Goal: Information Seeking & Learning: Compare options

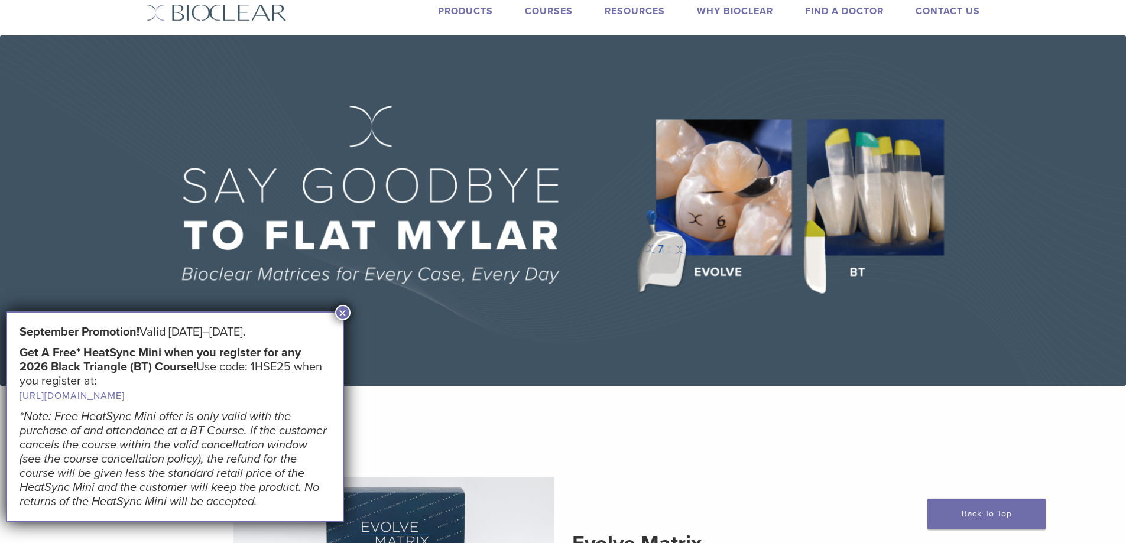
scroll to position [59, 0]
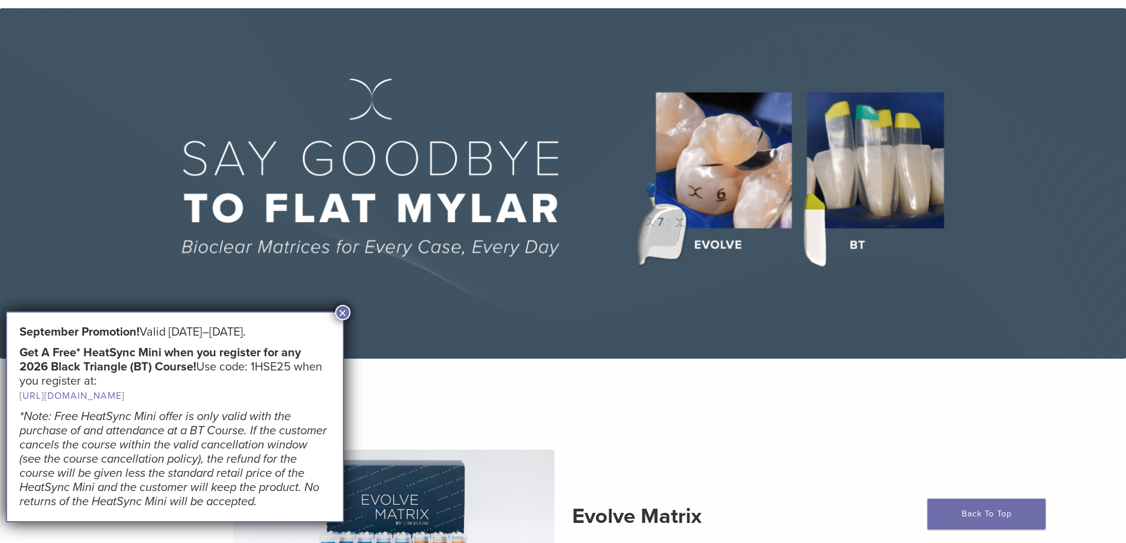
click at [339, 313] on button "×" at bounding box center [342, 312] width 15 height 15
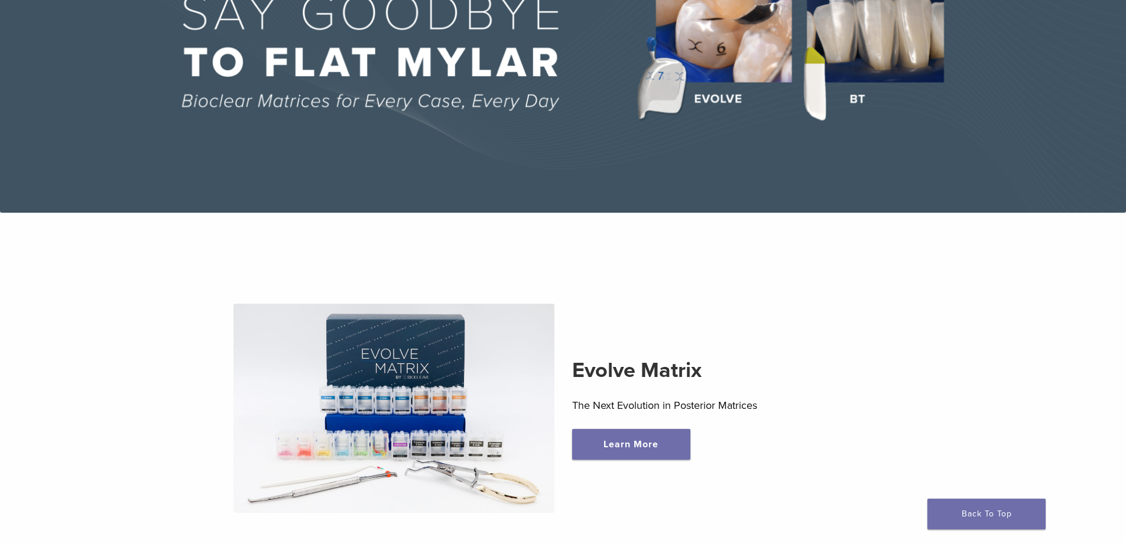
scroll to position [0, 0]
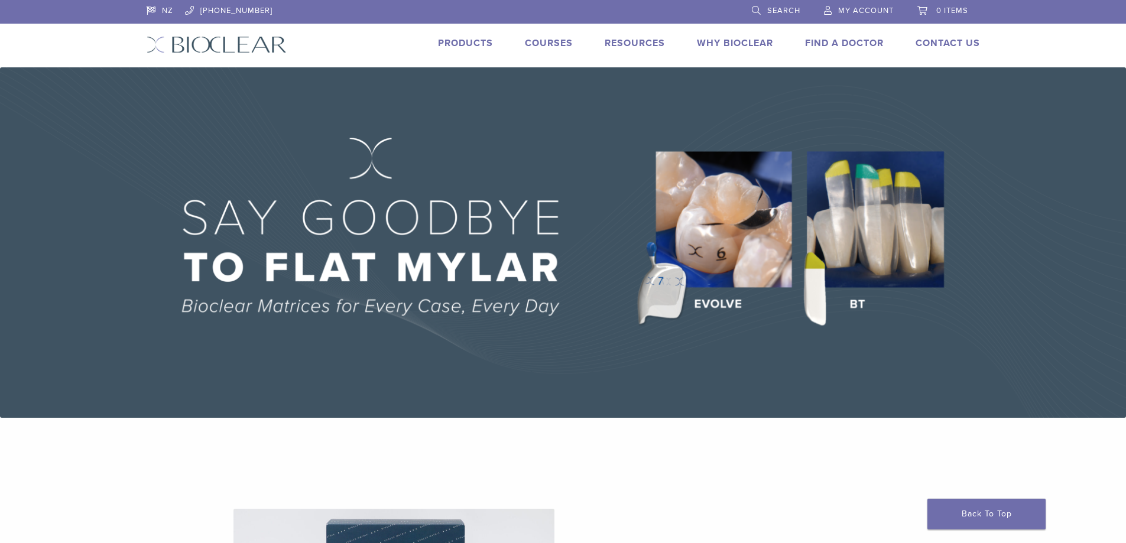
click at [477, 46] on link "Products" at bounding box center [465, 43] width 55 height 12
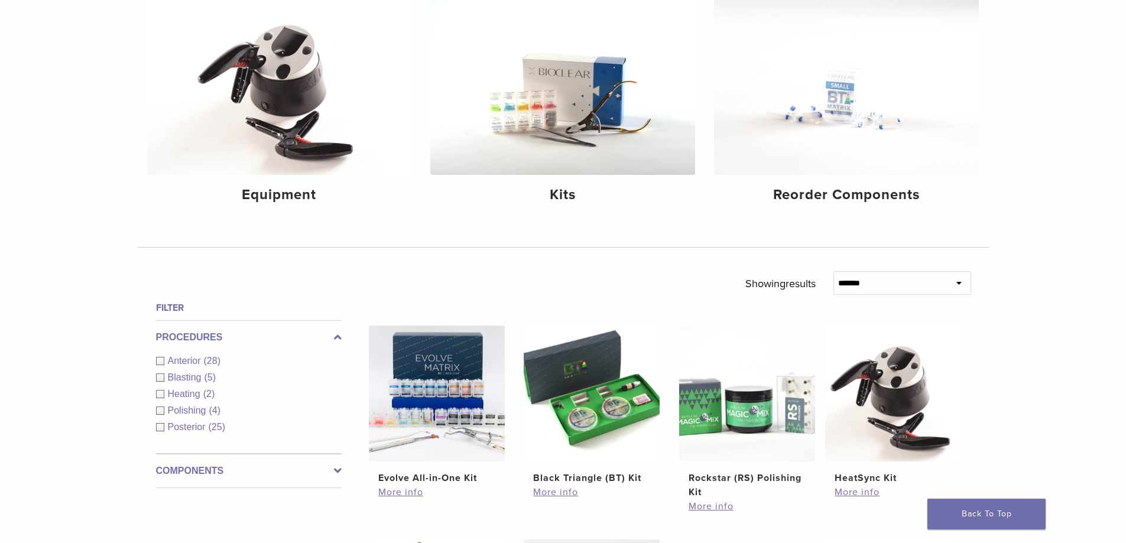
scroll to position [177, 0]
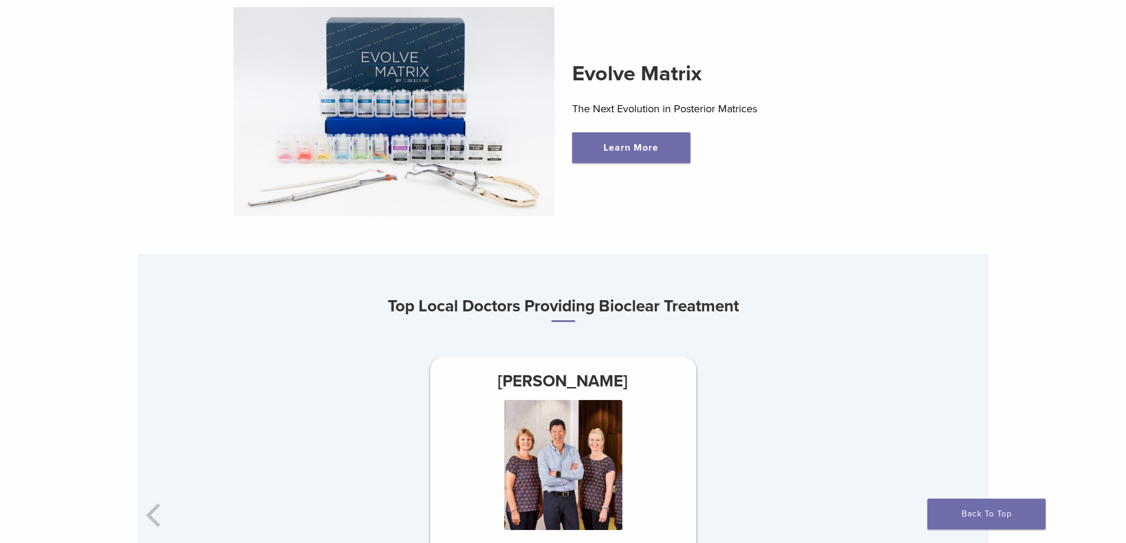
scroll to position [473, 0]
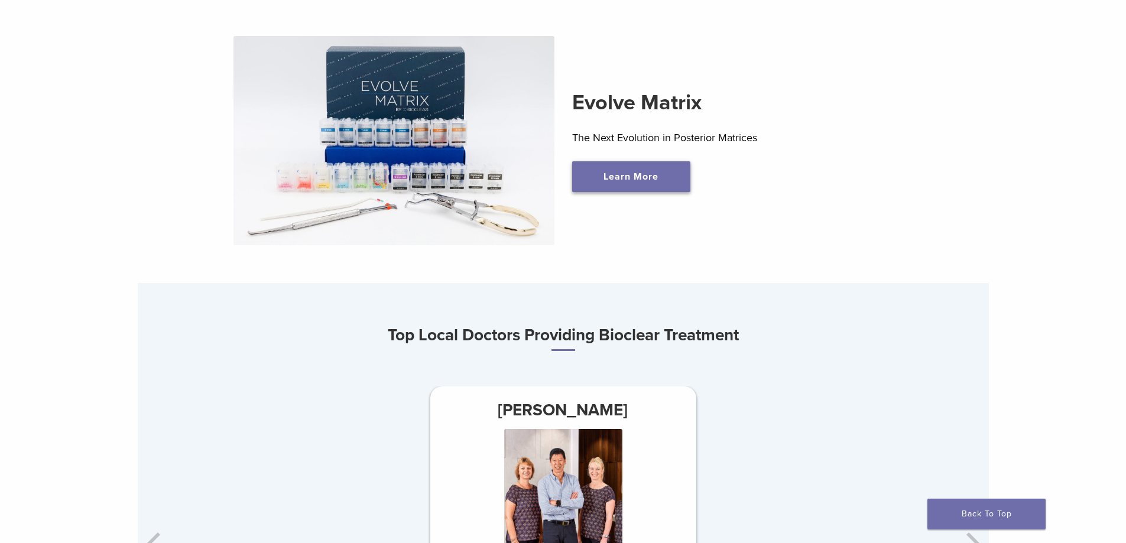
click at [604, 178] on link "Learn More" at bounding box center [631, 176] width 118 height 31
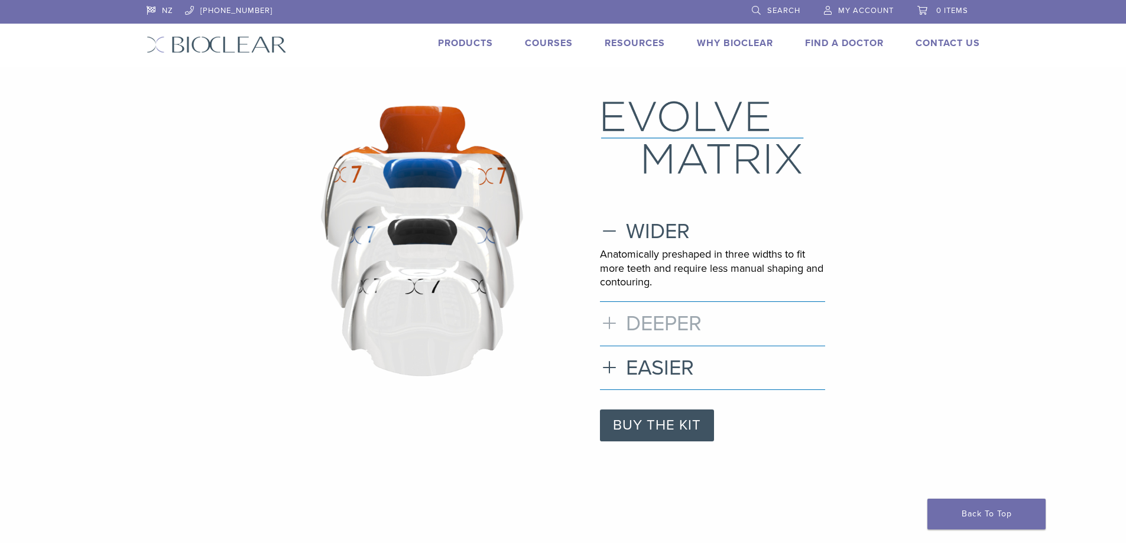
click at [615, 321] on h3 "DEEPER" at bounding box center [712, 323] width 225 height 25
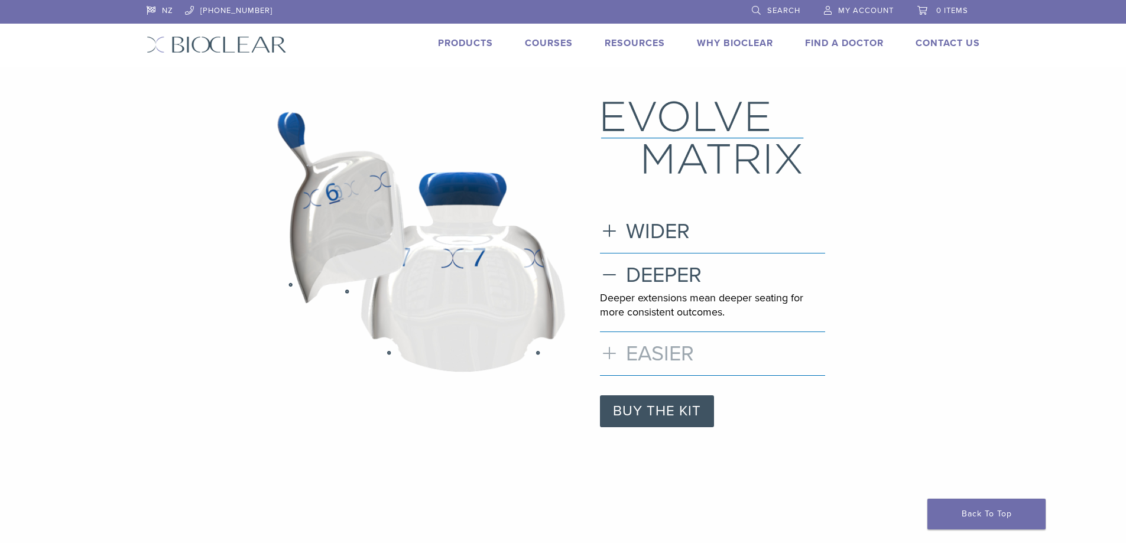
click at [649, 349] on h3 "EASIER" at bounding box center [712, 353] width 225 height 25
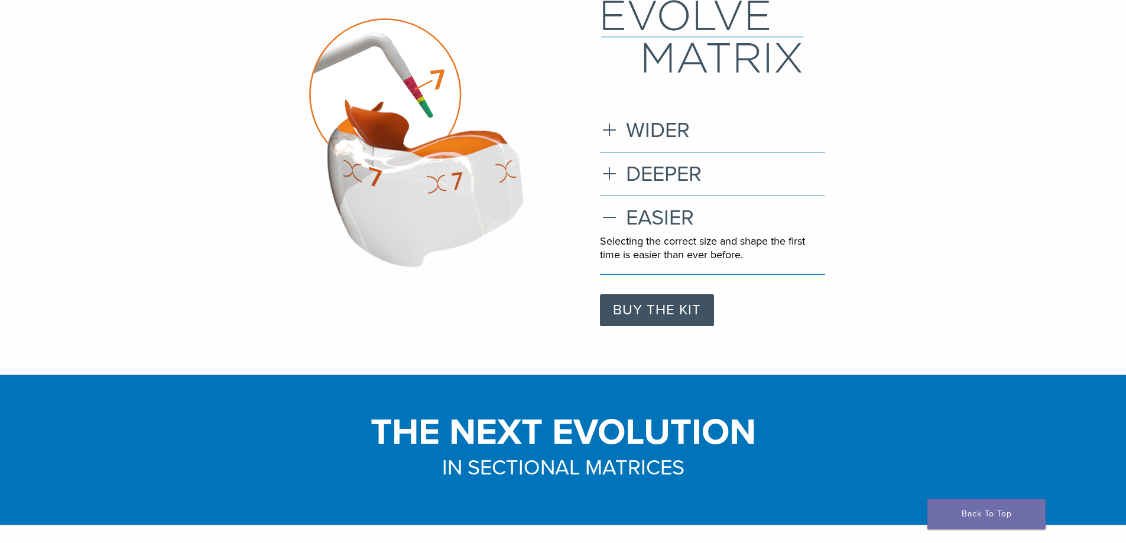
scroll to position [59, 0]
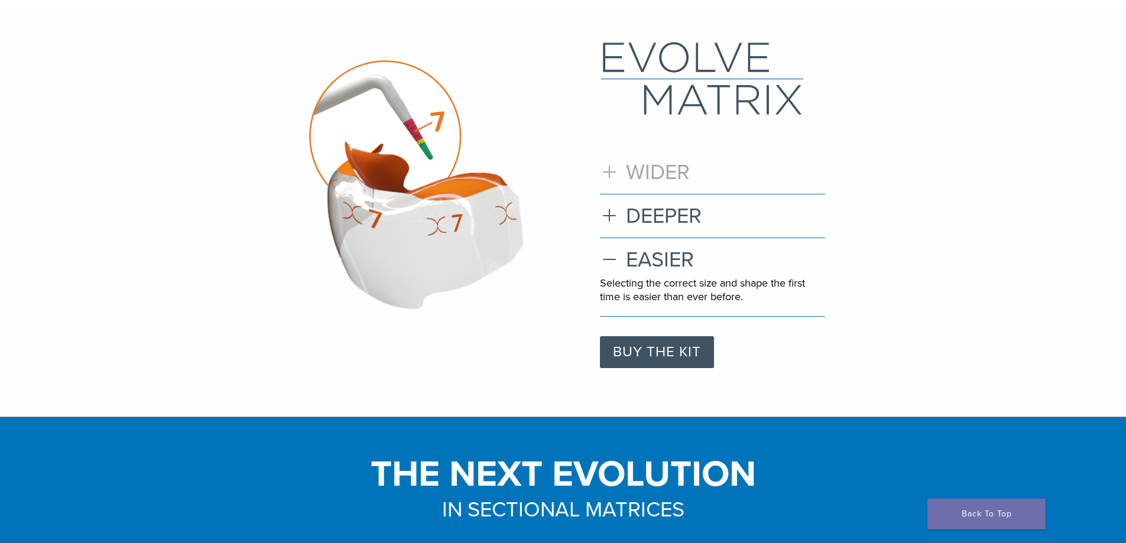
click at [609, 172] on h3 "WIDER" at bounding box center [712, 172] width 225 height 25
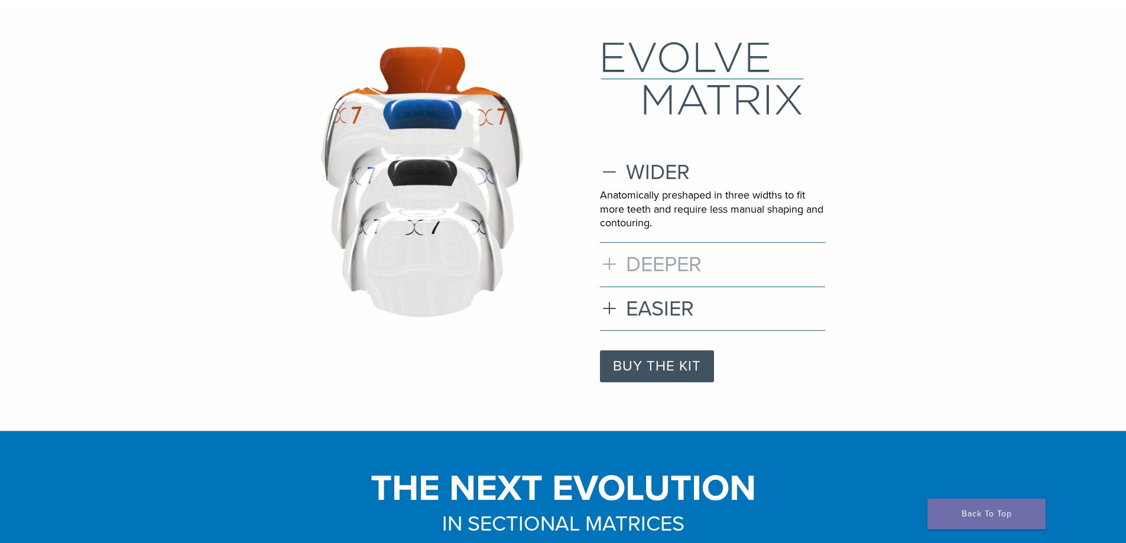
click at [608, 263] on h3 "DEEPER" at bounding box center [712, 264] width 225 height 25
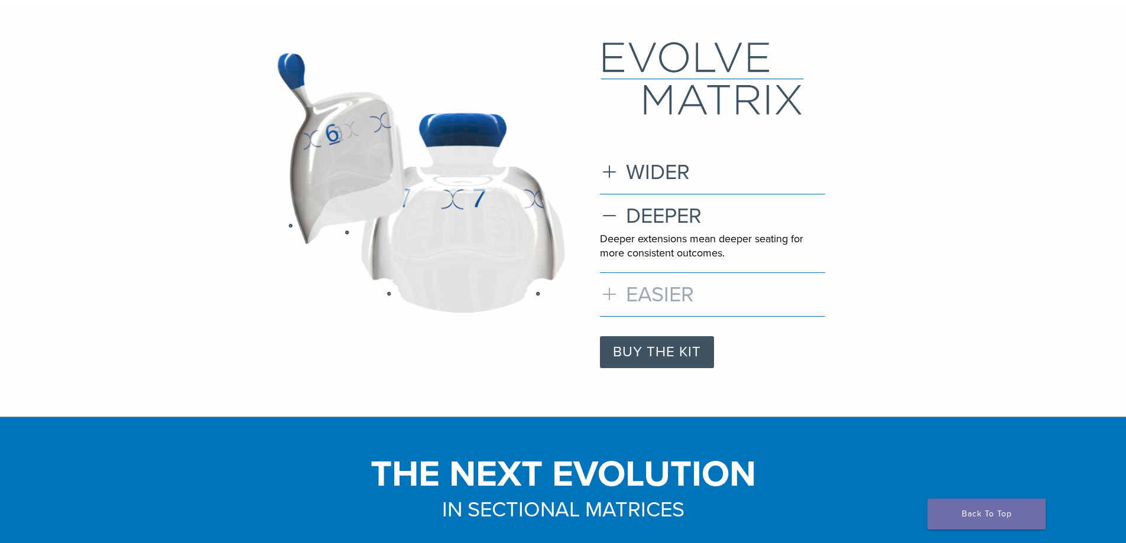
click at [611, 294] on h3 "EASIER" at bounding box center [712, 294] width 225 height 25
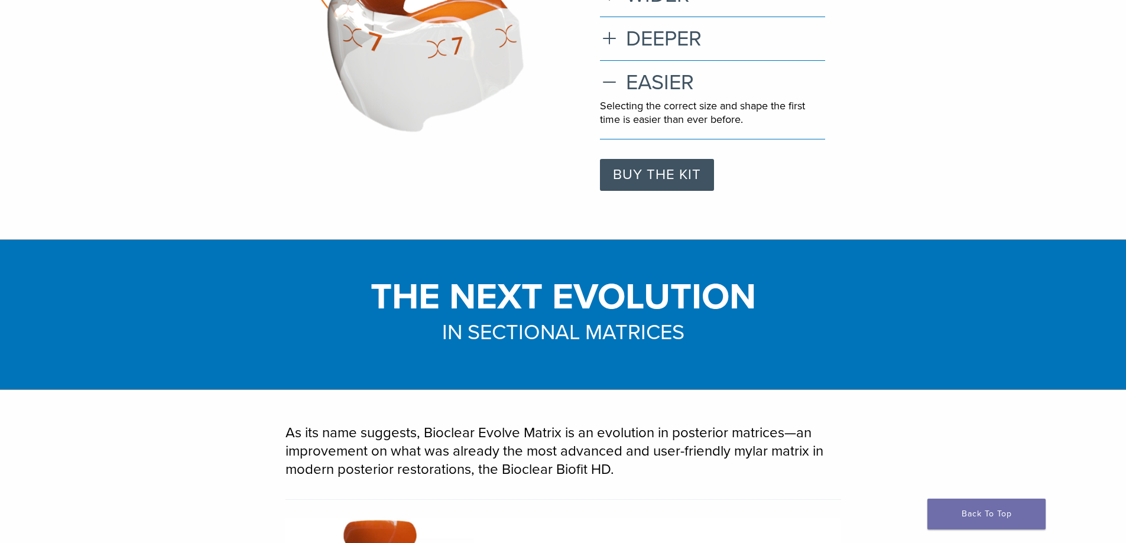
scroll to position [0, 0]
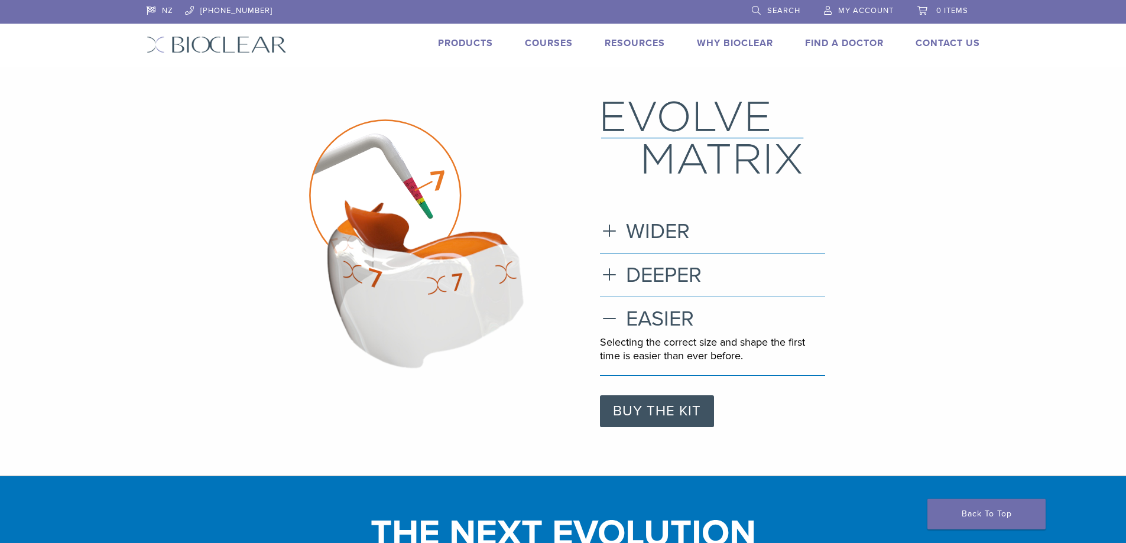
click at [447, 43] on link "Products" at bounding box center [465, 43] width 55 height 12
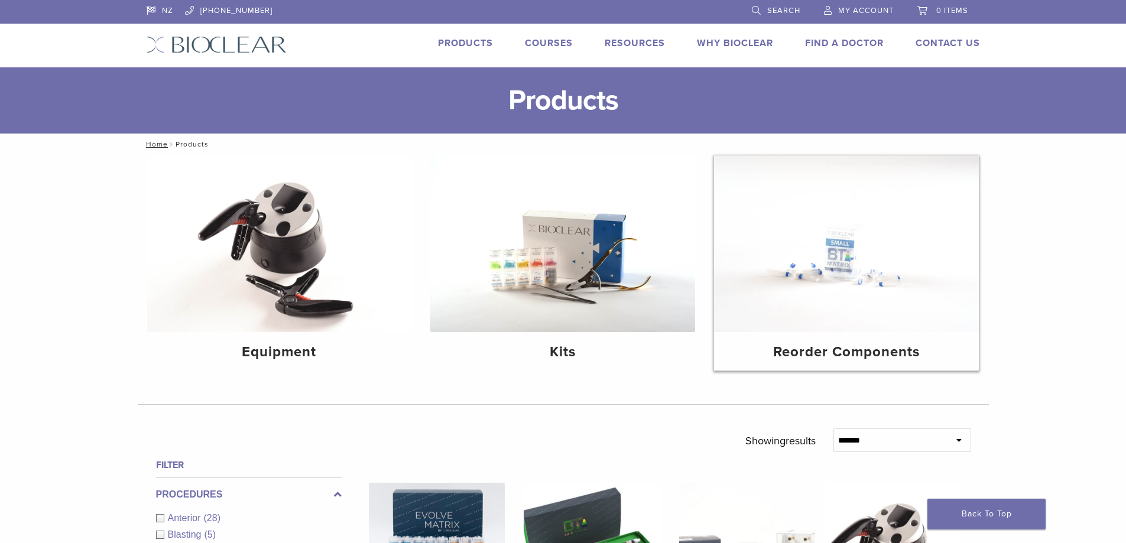
click at [840, 281] on img at bounding box center [846, 243] width 265 height 177
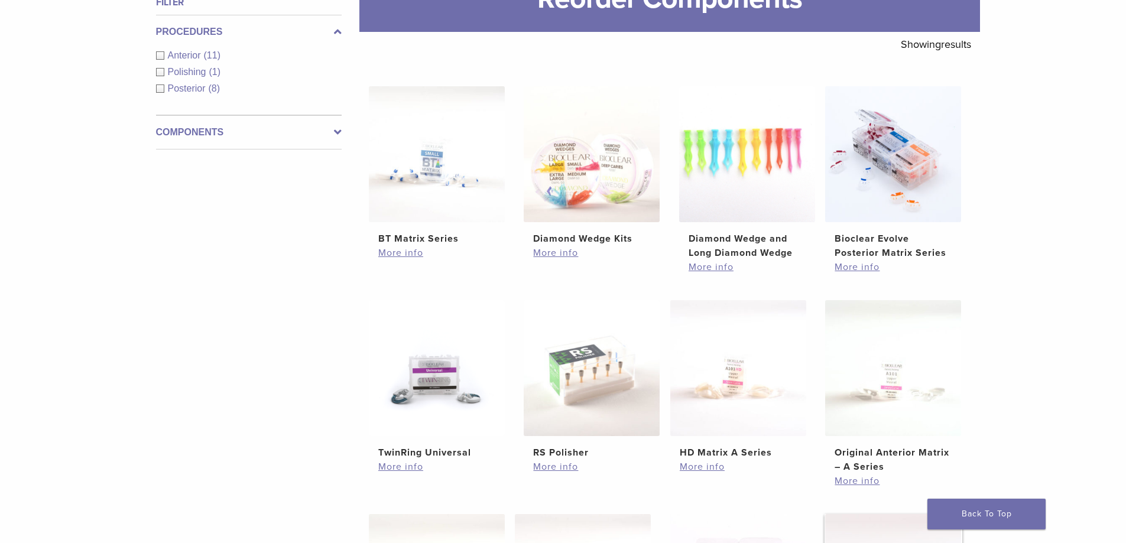
scroll to position [118, 0]
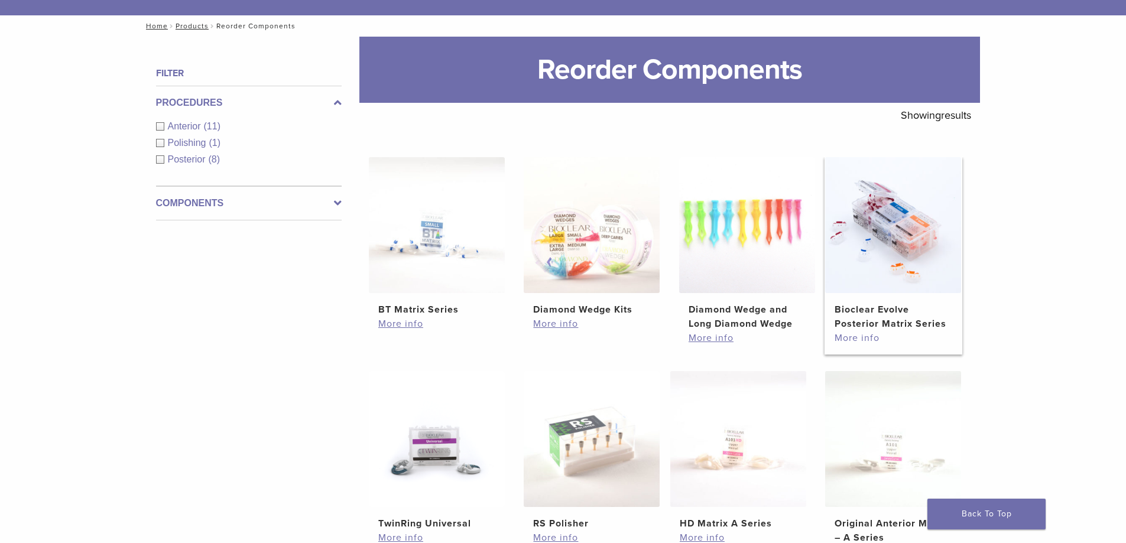
click at [862, 337] on link "More info" at bounding box center [892, 338] width 117 height 14
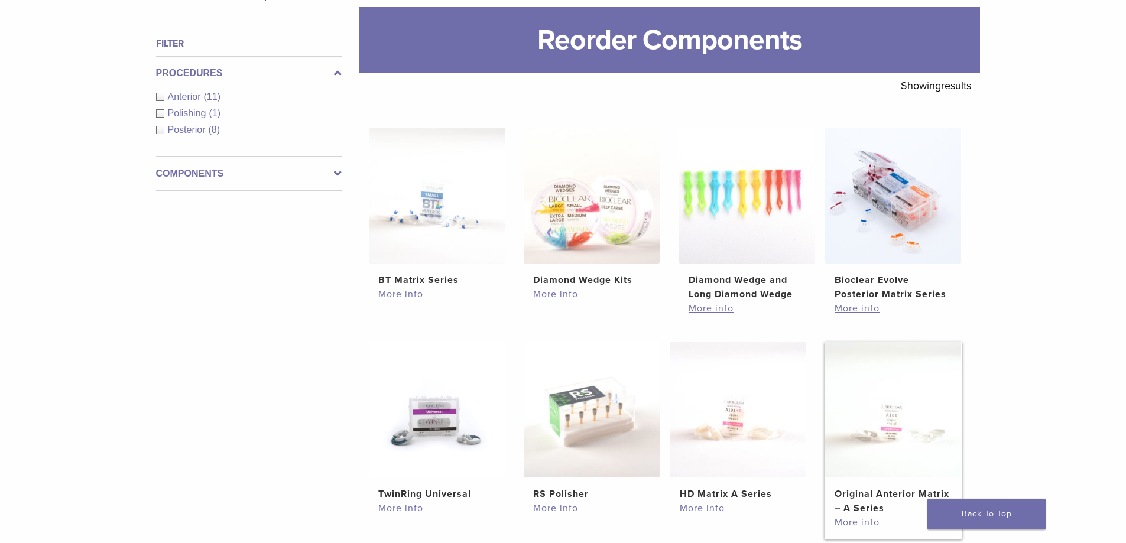
scroll to position [118, 0]
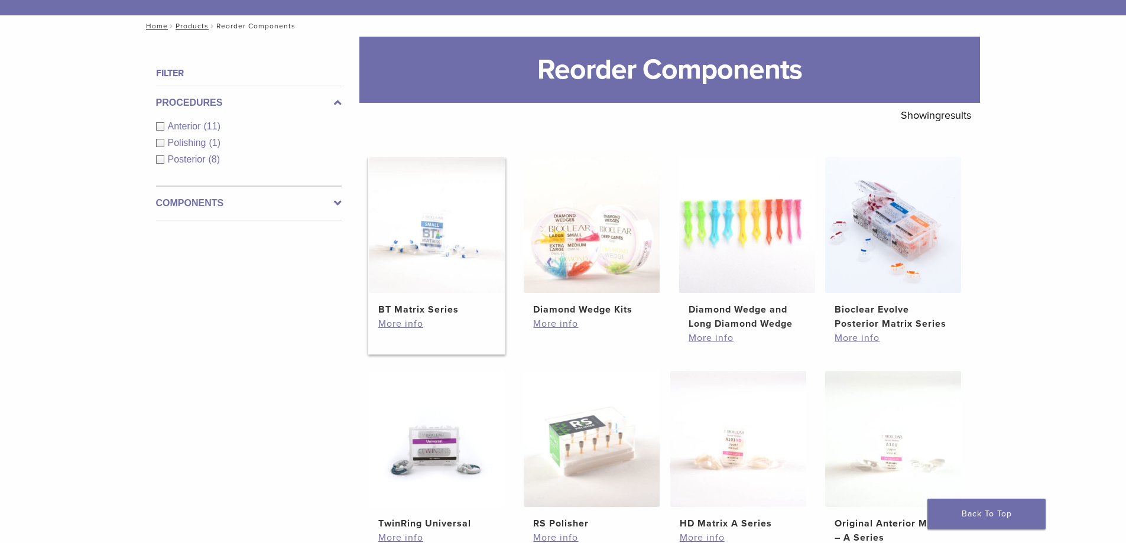
click at [435, 311] on h2 "BT Matrix Series" at bounding box center [436, 310] width 117 height 14
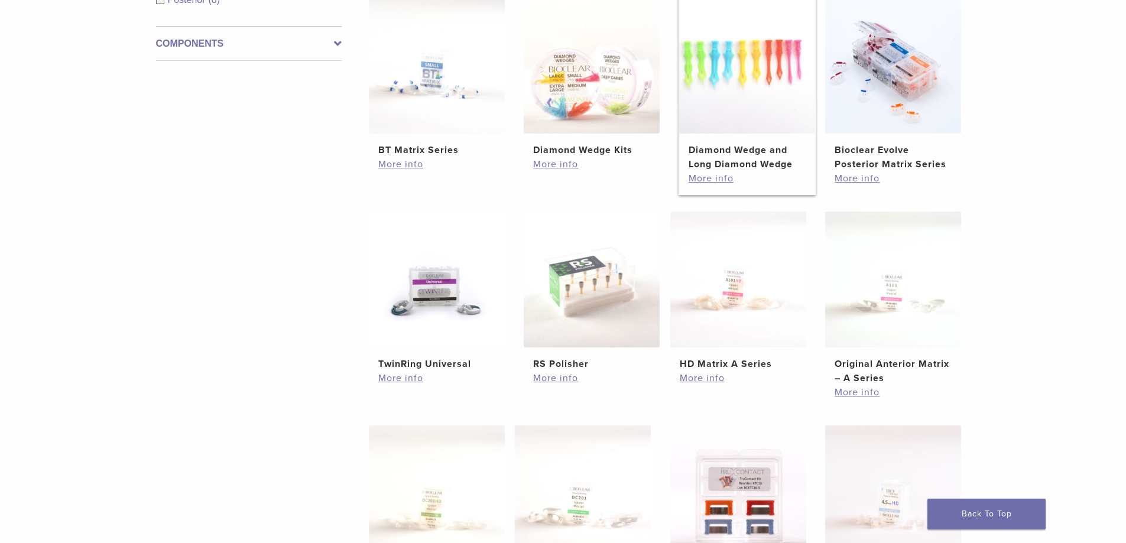
scroll to position [295, 0]
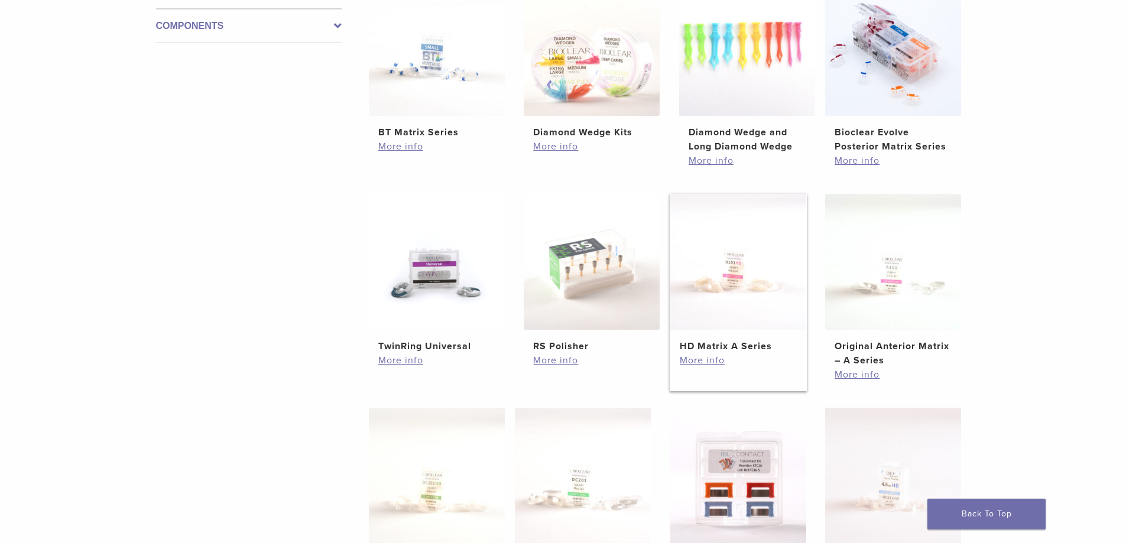
click at [740, 345] on h2 "HD Matrix A Series" at bounding box center [738, 346] width 117 height 14
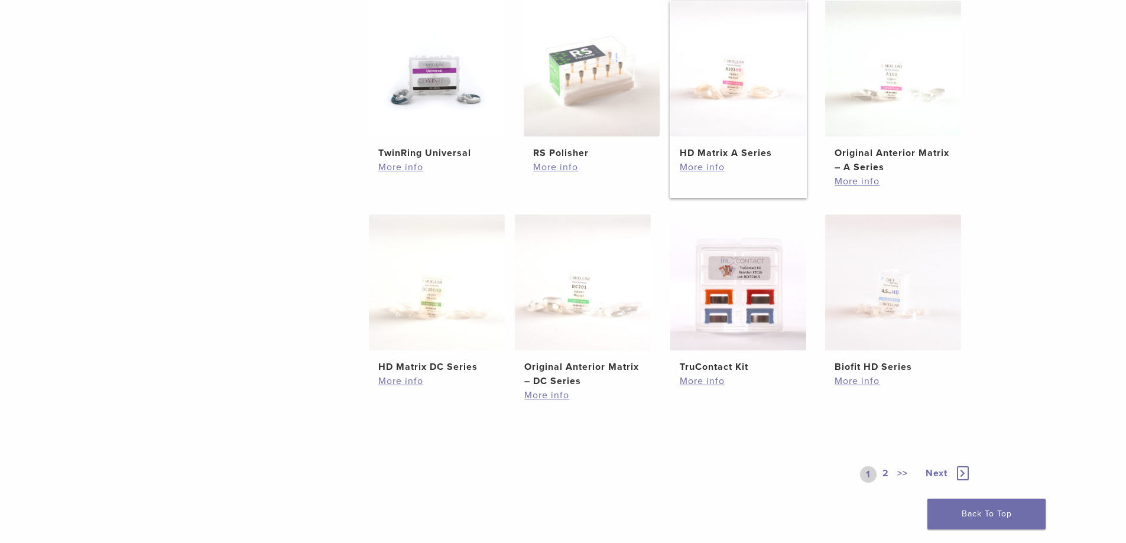
scroll to position [532, 0]
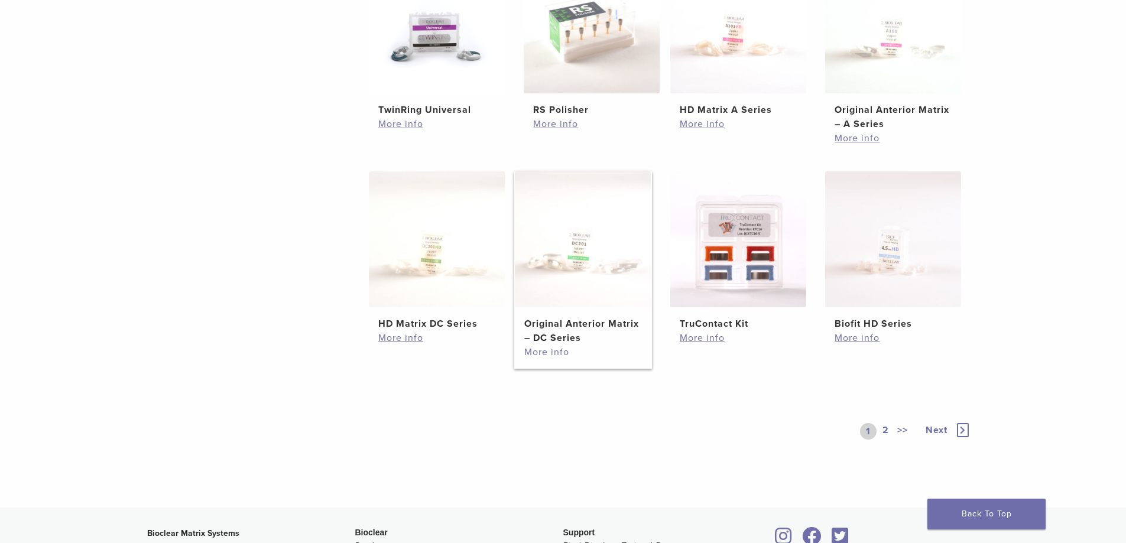
click at [549, 355] on link "More info" at bounding box center [582, 352] width 117 height 14
click at [448, 323] on h2 "HD Matrix DC Series" at bounding box center [436, 324] width 117 height 14
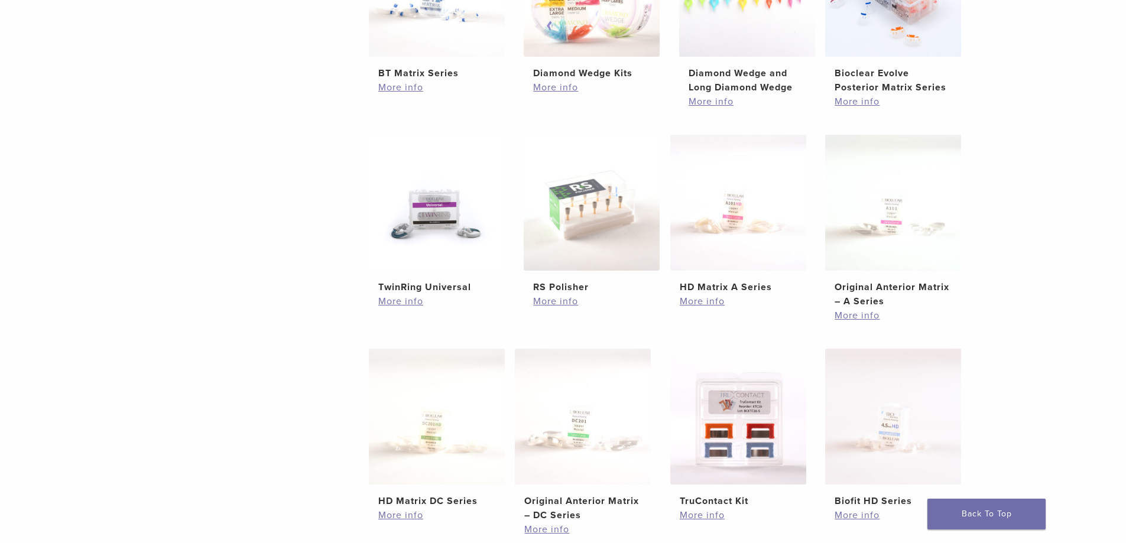
scroll to position [295, 0]
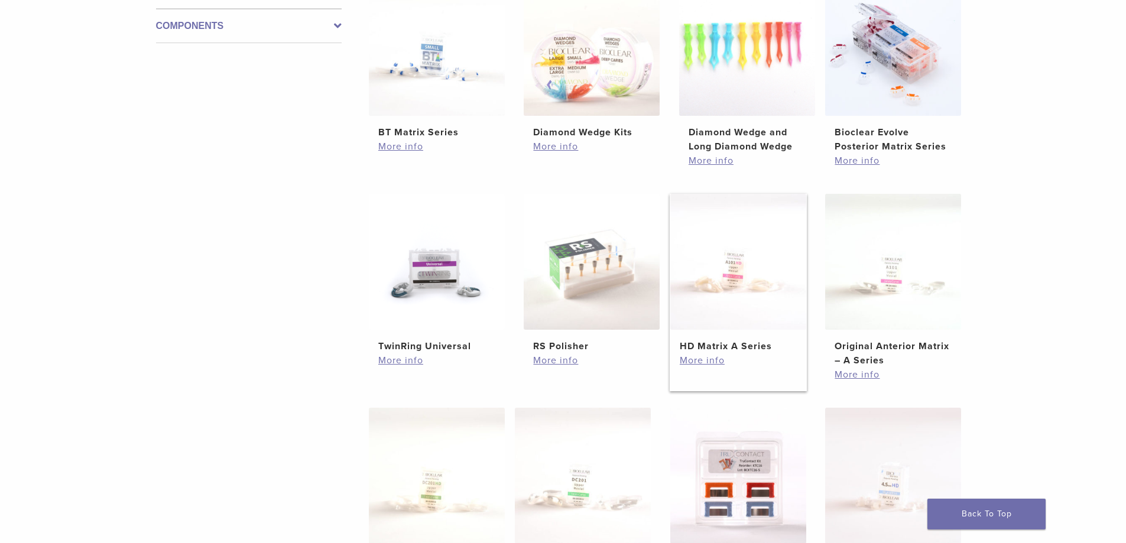
click at [725, 344] on h2 "HD Matrix A Series" at bounding box center [738, 346] width 117 height 14
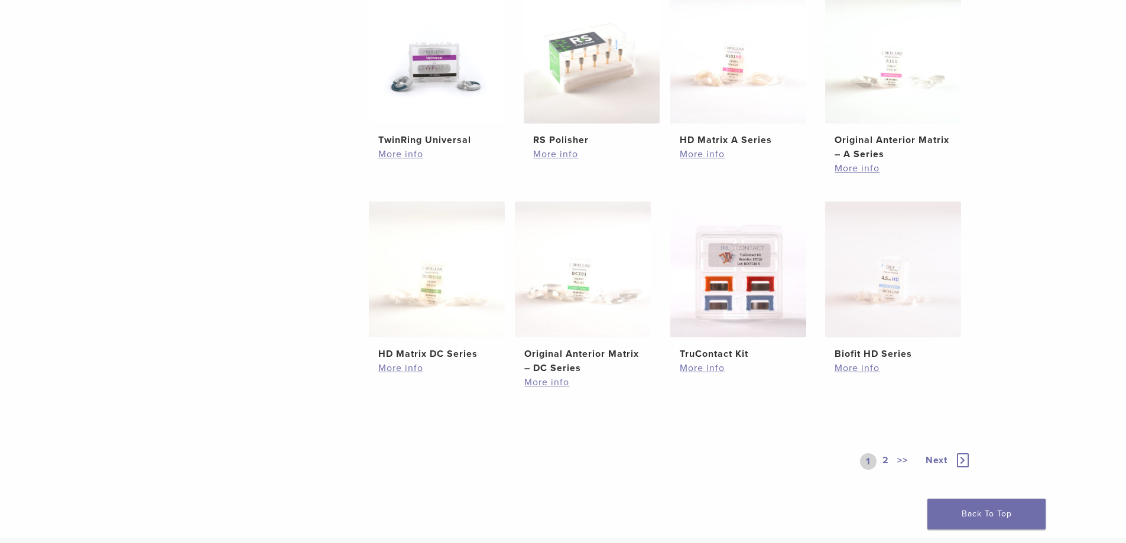
scroll to position [650, 0]
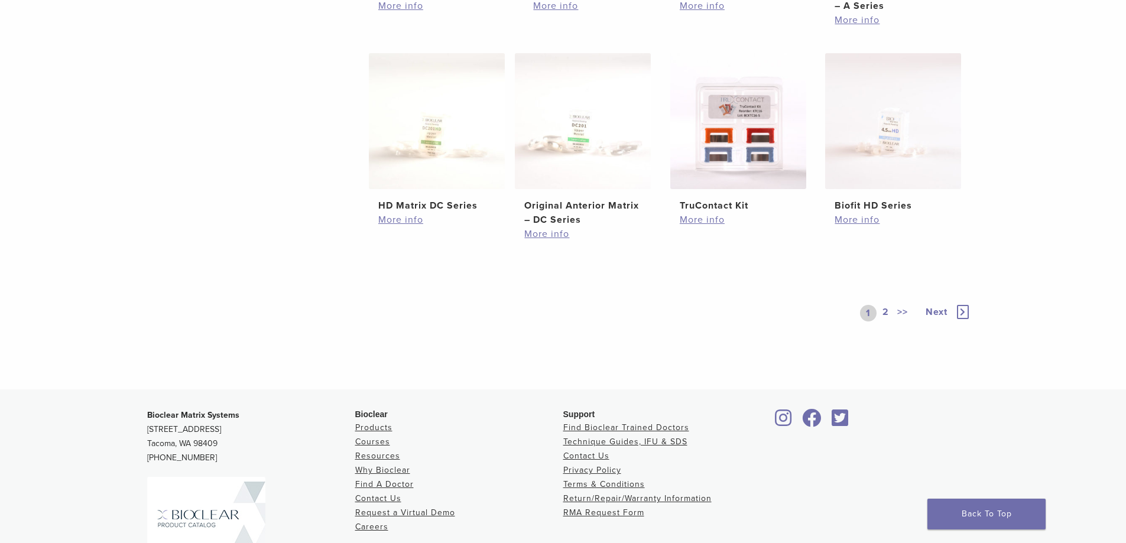
click at [933, 311] on span "Next" at bounding box center [936, 312] width 22 height 12
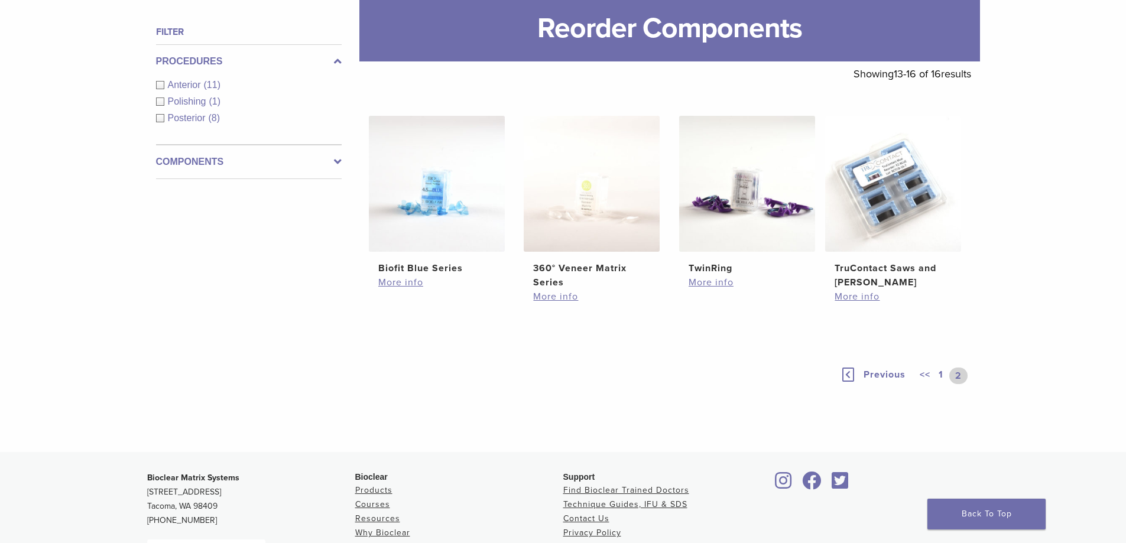
scroll to position [56, 0]
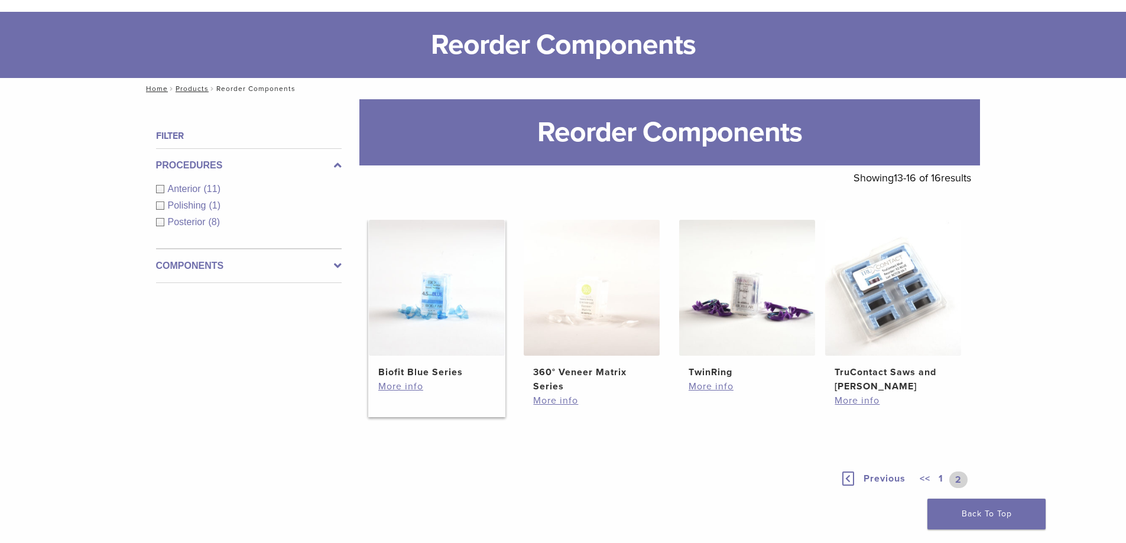
click at [420, 377] on h2 "Biofit Blue Series" at bounding box center [436, 372] width 117 height 14
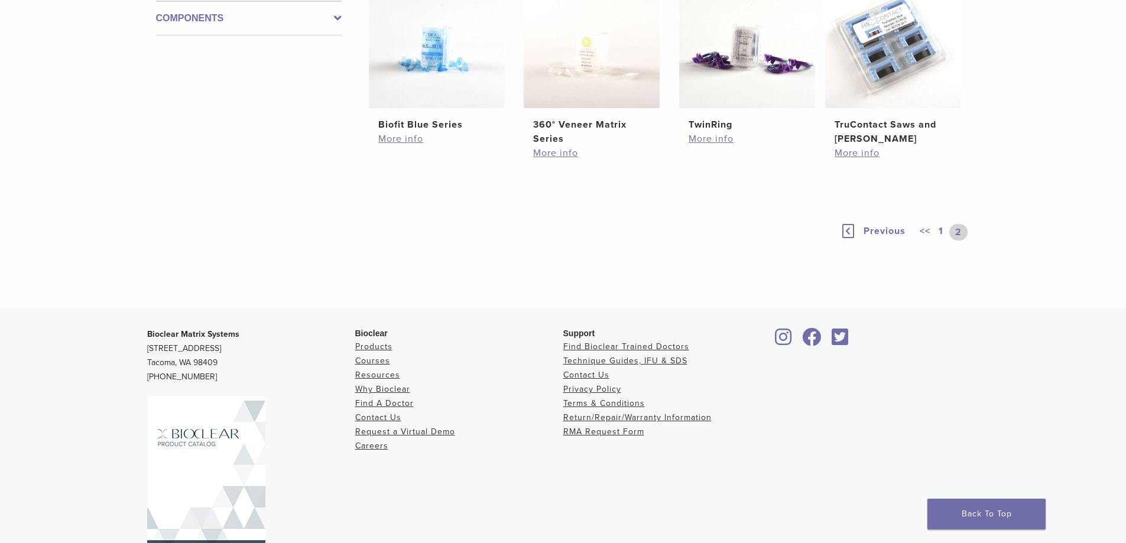
scroll to position [351, 0]
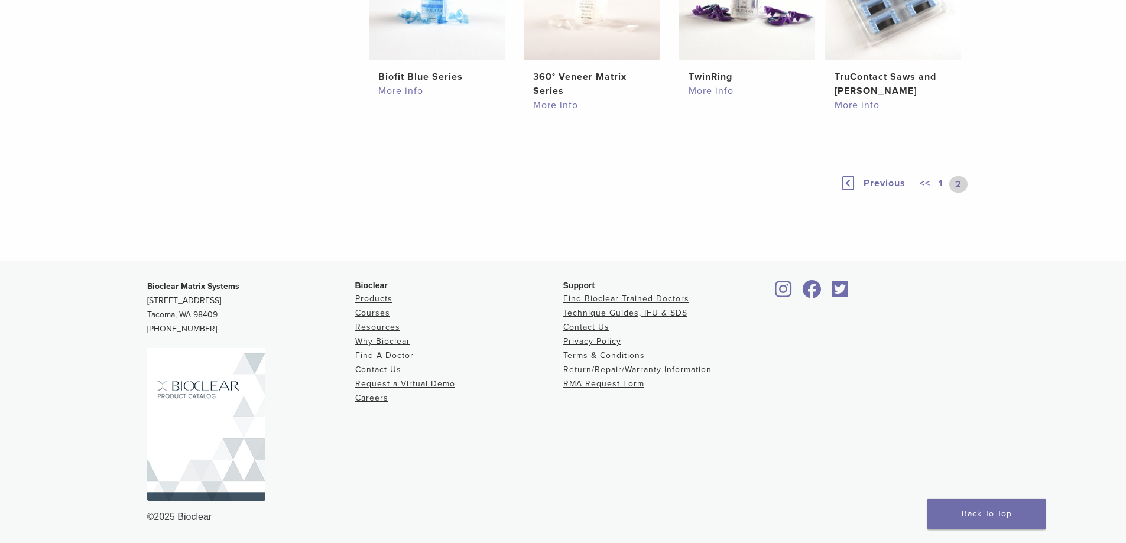
click at [864, 181] on span "Previous" at bounding box center [884, 183] width 42 height 12
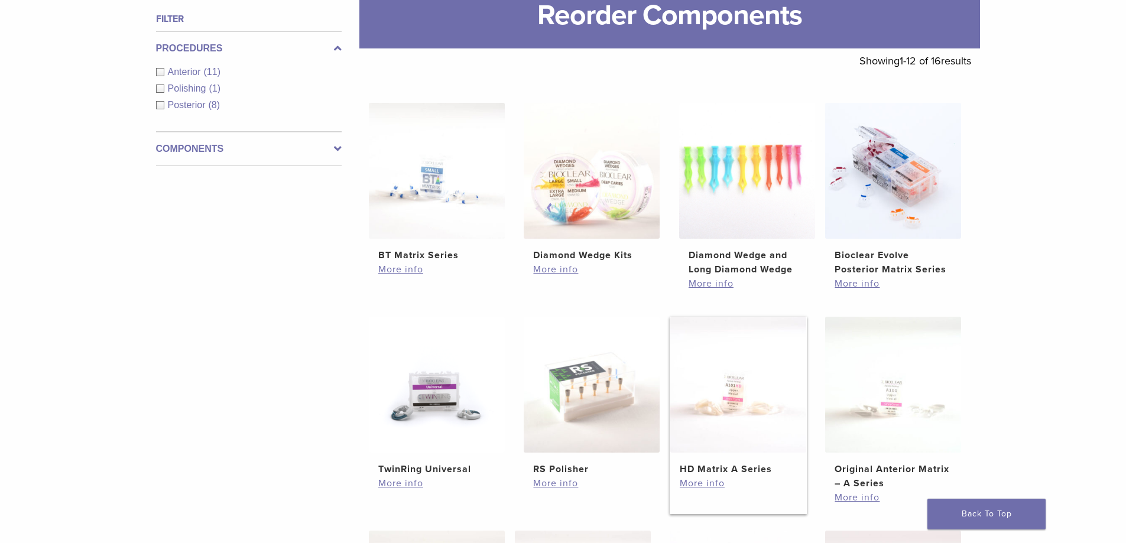
scroll to position [171, 0]
